Goal: Ask a question

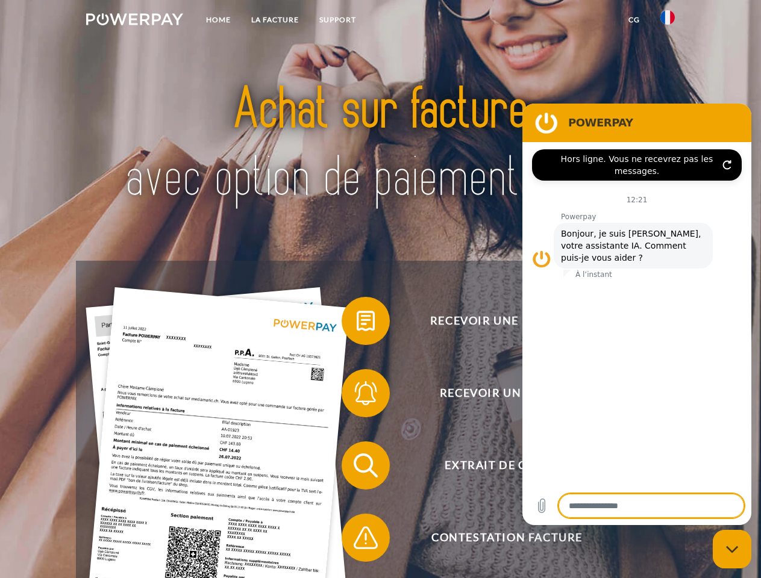
click at [134, 21] on img at bounding box center [134, 19] width 97 height 12
click at [667, 21] on img at bounding box center [667, 17] width 14 height 14
click at [634, 20] on link "CG" at bounding box center [634, 20] width 32 height 22
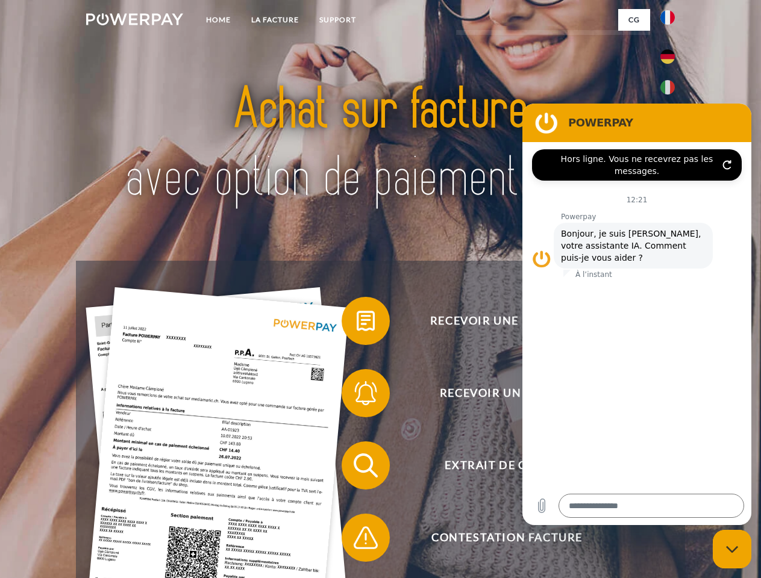
click at [357, 323] on span at bounding box center [347, 321] width 60 height 60
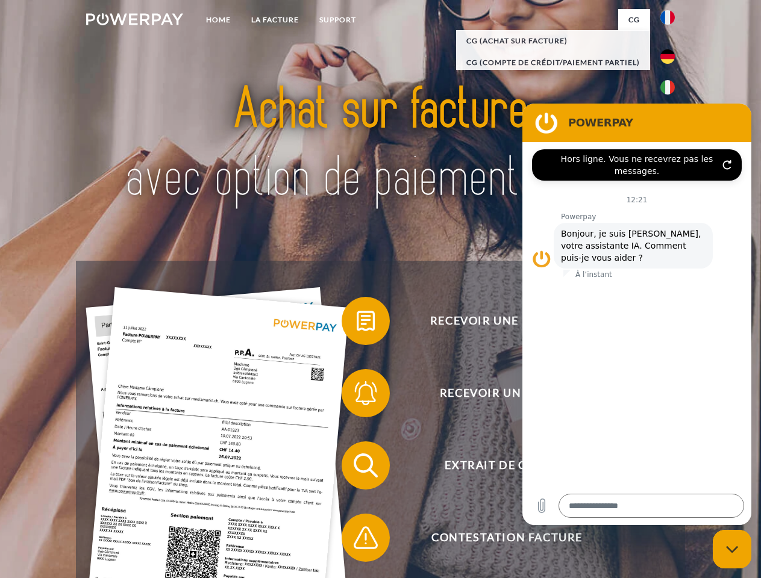
click at [357, 396] on span at bounding box center [347, 393] width 60 height 60
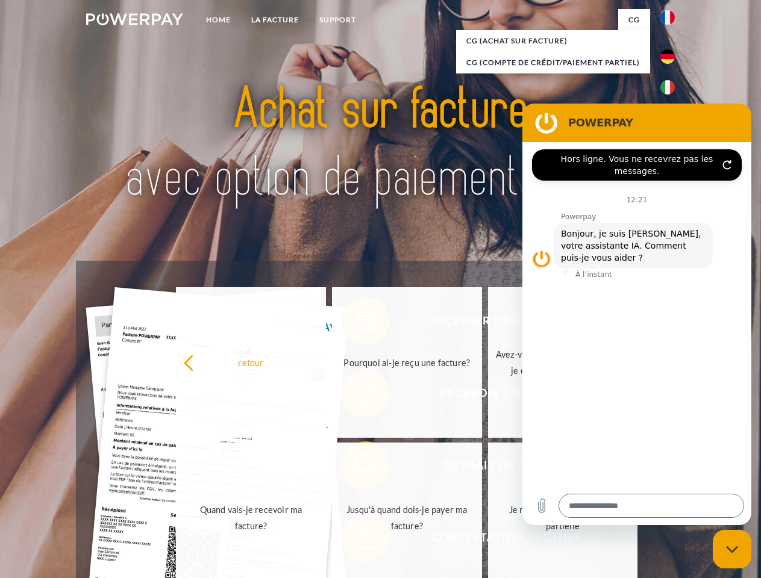
click at [357, 468] on link "Jusqu'à quand dois-je payer ma facture?" at bounding box center [407, 518] width 150 height 151
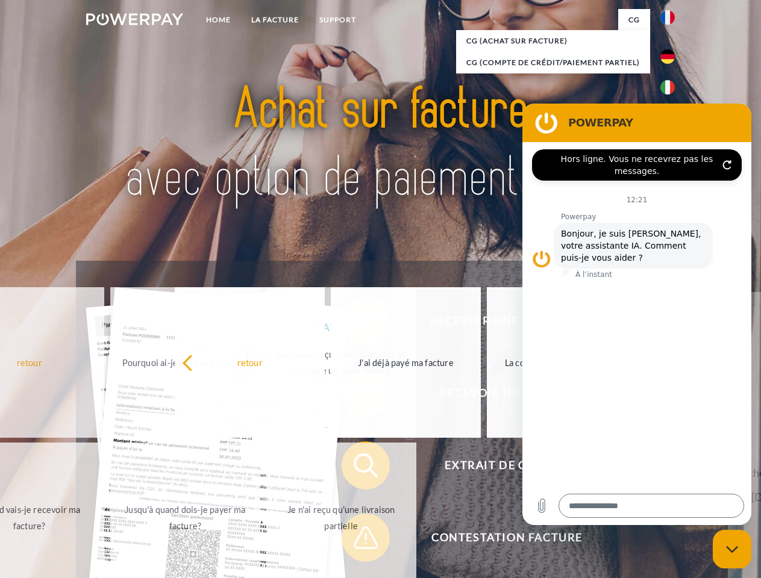
click at [357, 540] on span at bounding box center [347, 538] width 60 height 60
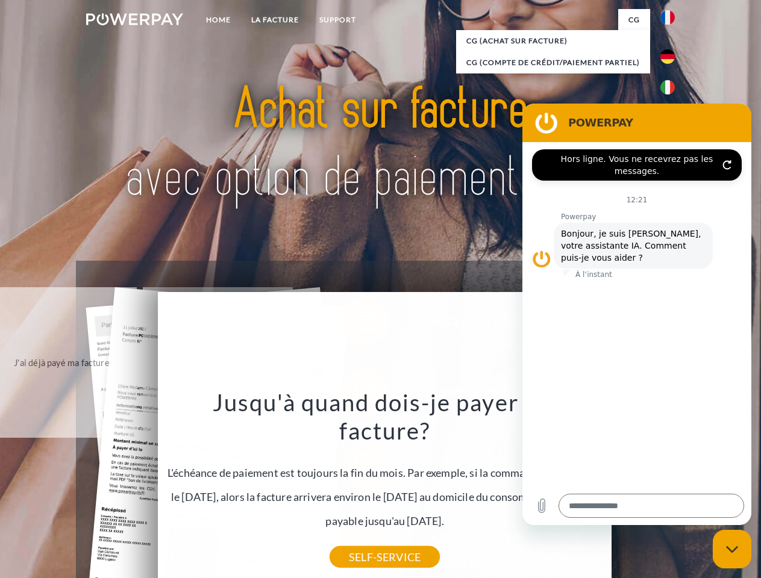
click at [732, 549] on icon "Fermer la fenêtre de messagerie" at bounding box center [732, 550] width 13 height 8
type textarea "*"
